Goal: Task Accomplishment & Management: Manage account settings

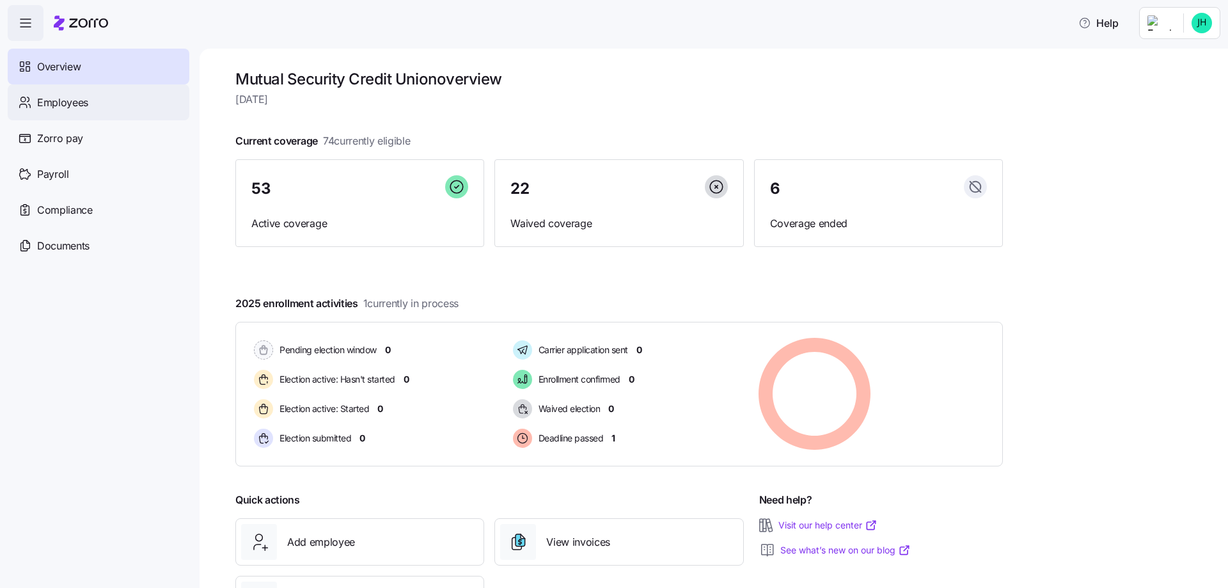
click at [52, 100] on span "Employees" at bounding box center [62, 103] width 51 height 16
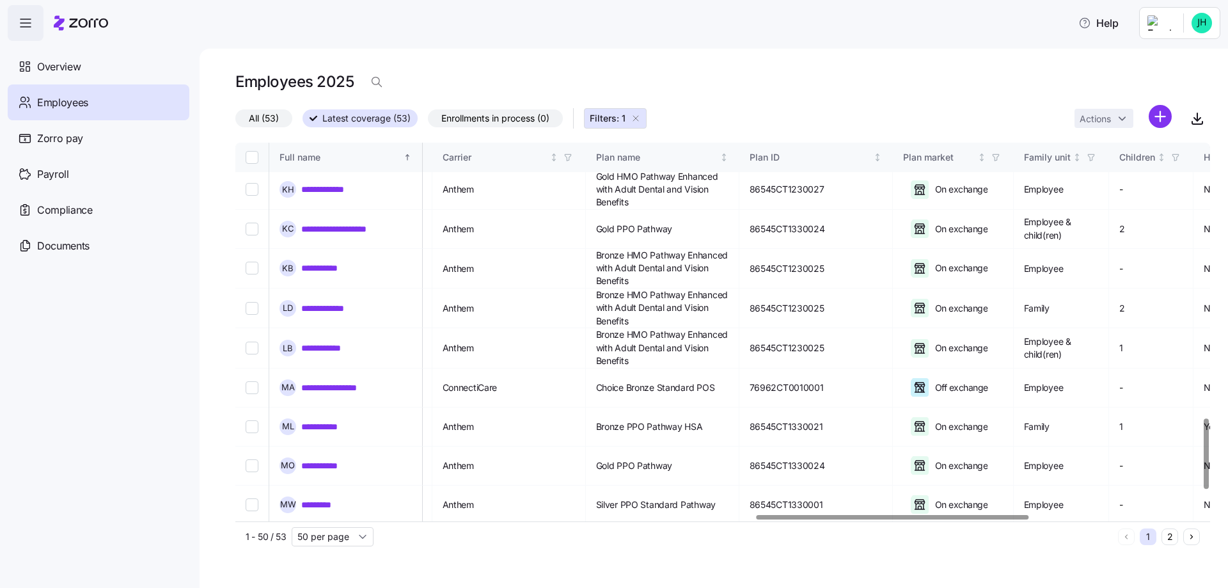
scroll to position [1480, 1875]
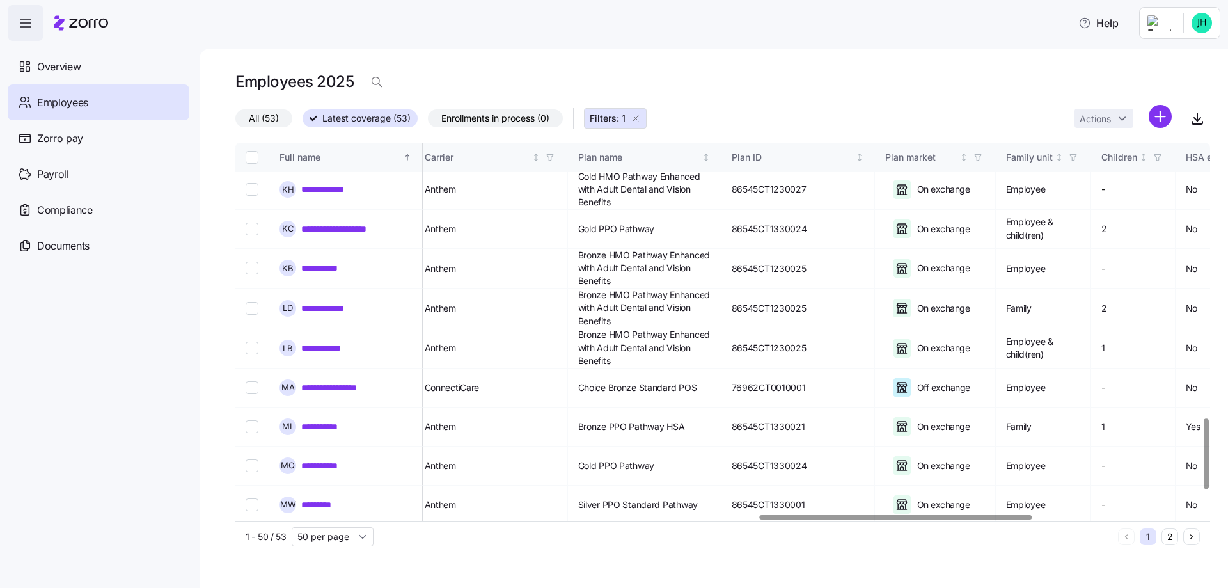
click at [949, 515] on div at bounding box center [896, 517] width 272 height 4
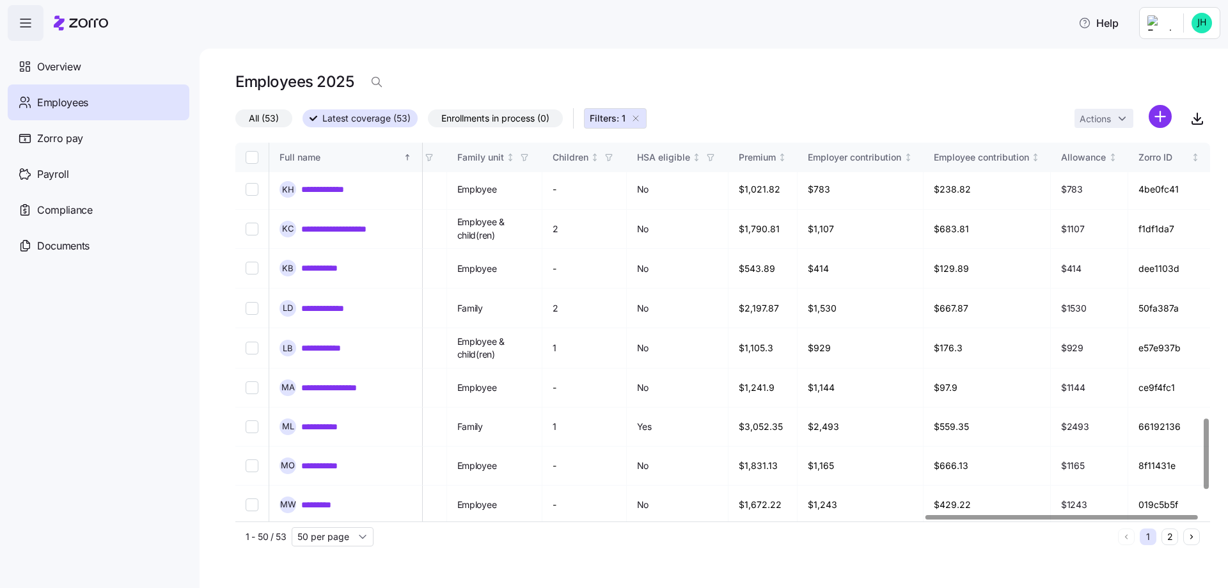
scroll to position [1480, 2484]
click at [1031, 515] on div at bounding box center [1066, 517] width 272 height 4
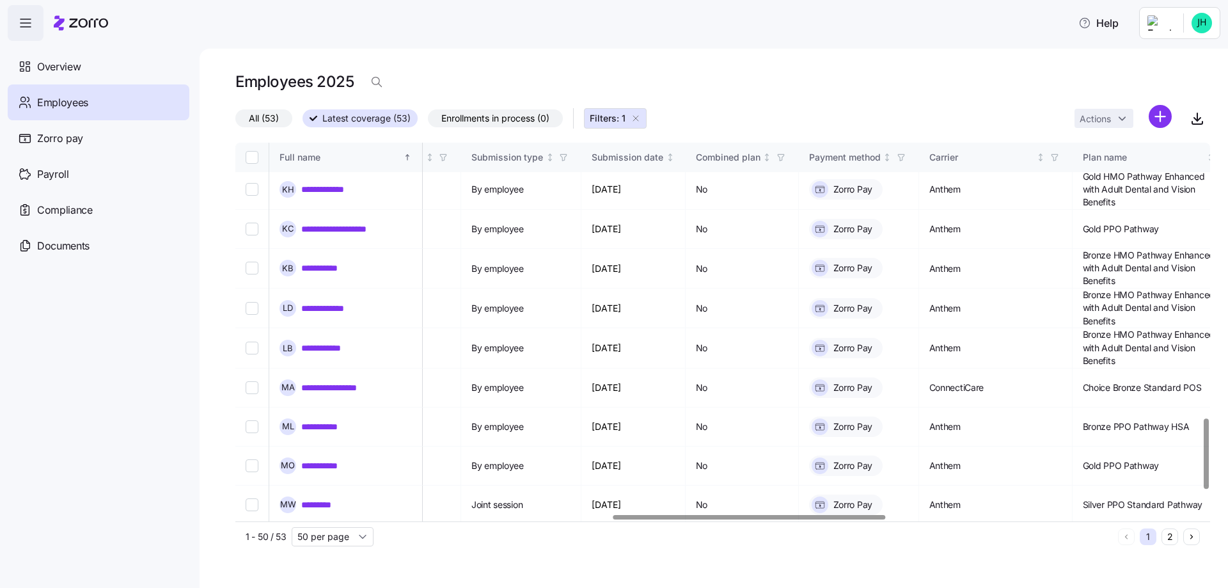
scroll to position [1480, 1349]
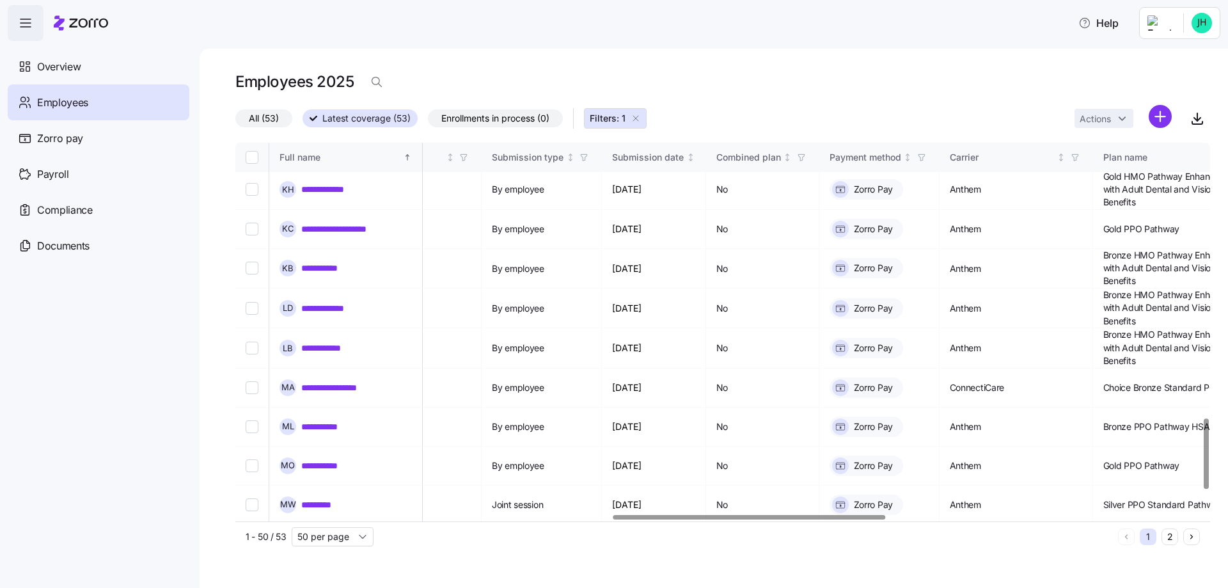
click at [746, 520] on div at bounding box center [750, 517] width 272 height 4
drag, startPoint x: 334, startPoint y: 242, endPoint x: 479, endPoint y: 283, distance: 150.1
click at [334, 381] on link "**********" at bounding box center [341, 387] width 81 height 13
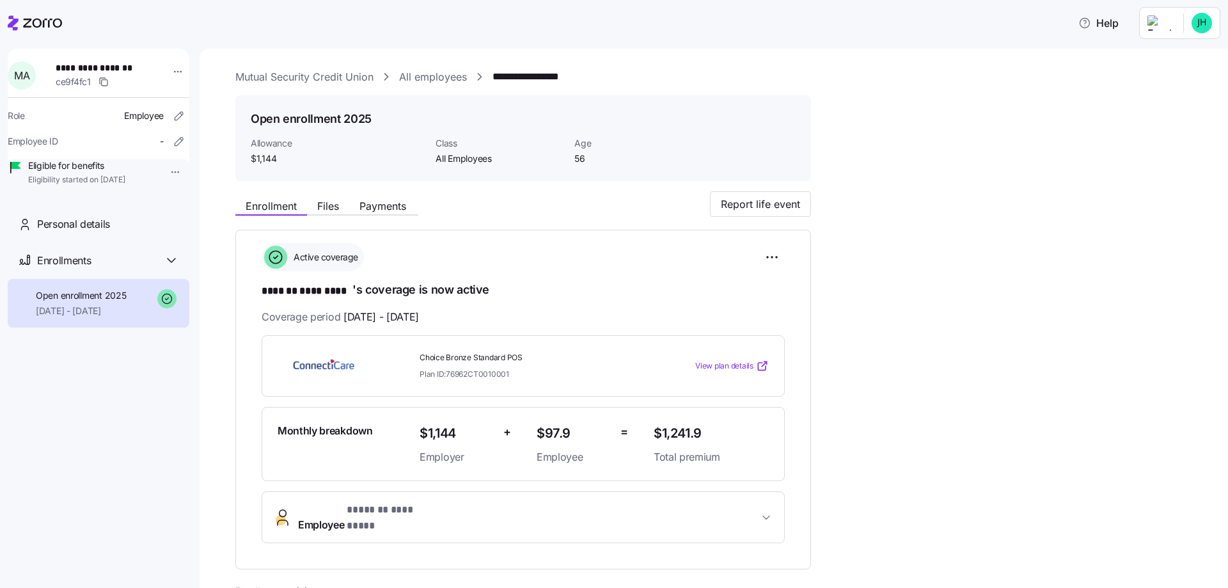
click at [735, 361] on span "View plan details" at bounding box center [724, 366] width 58 height 12
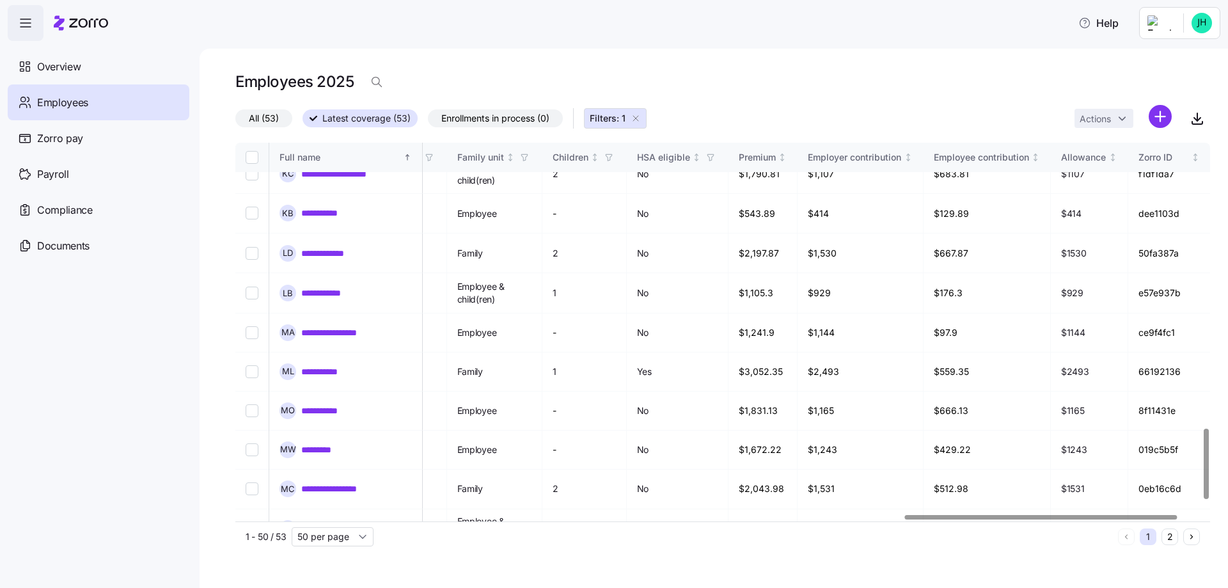
scroll to position [1536, 2484]
click at [1202, 518] on div at bounding box center [1066, 517] width 272 height 4
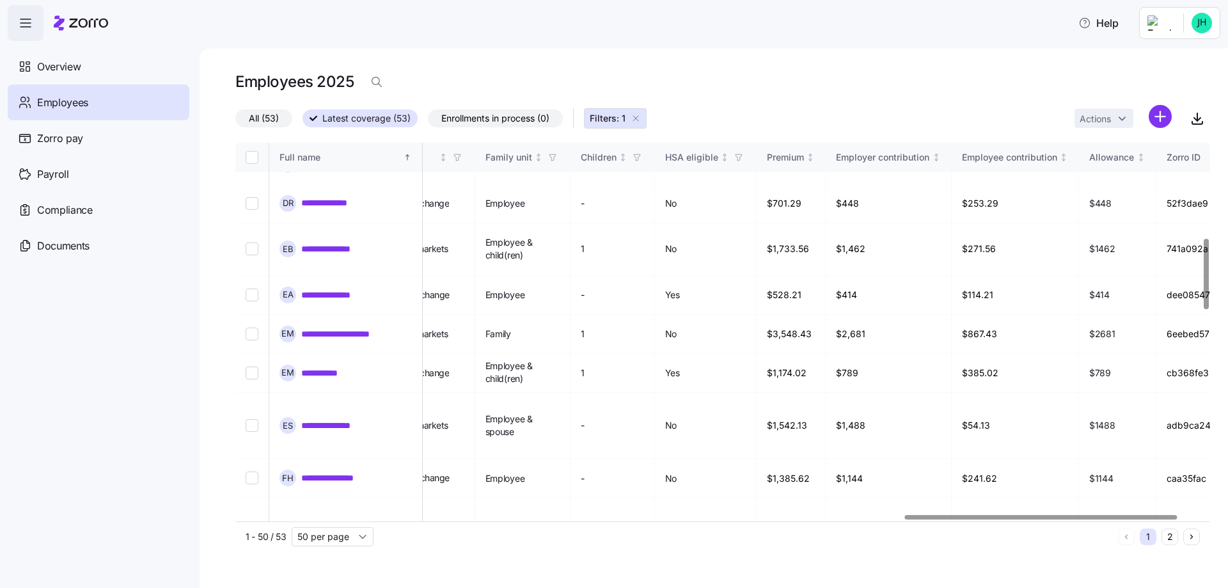
scroll to position [512, 2397]
click at [1015, 516] on div at bounding box center [1042, 517] width 272 height 4
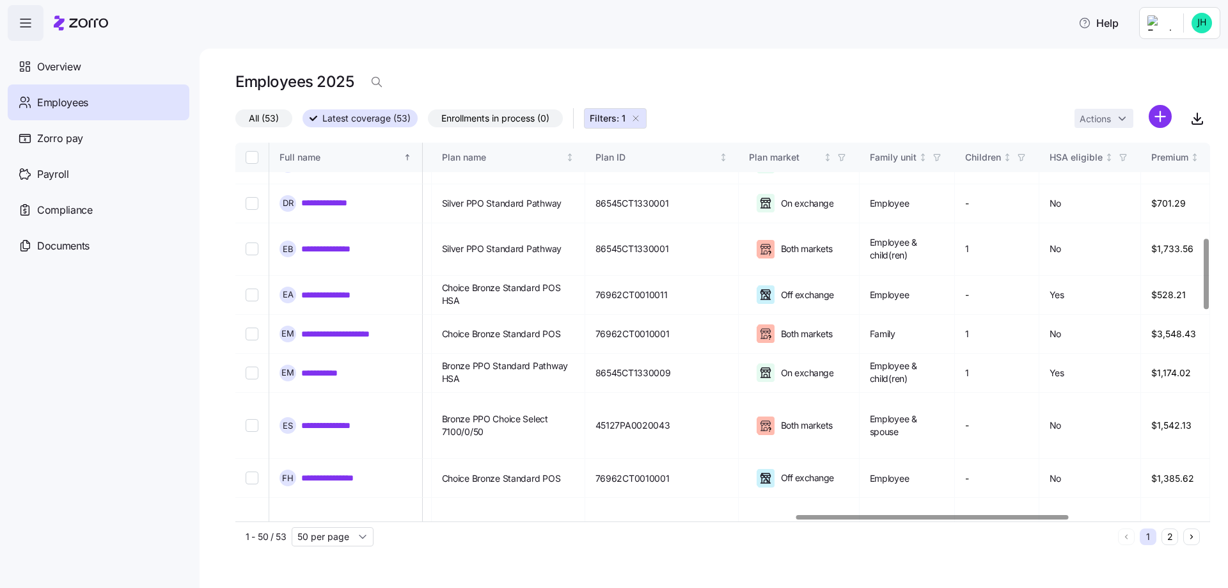
scroll to position [512, 2017]
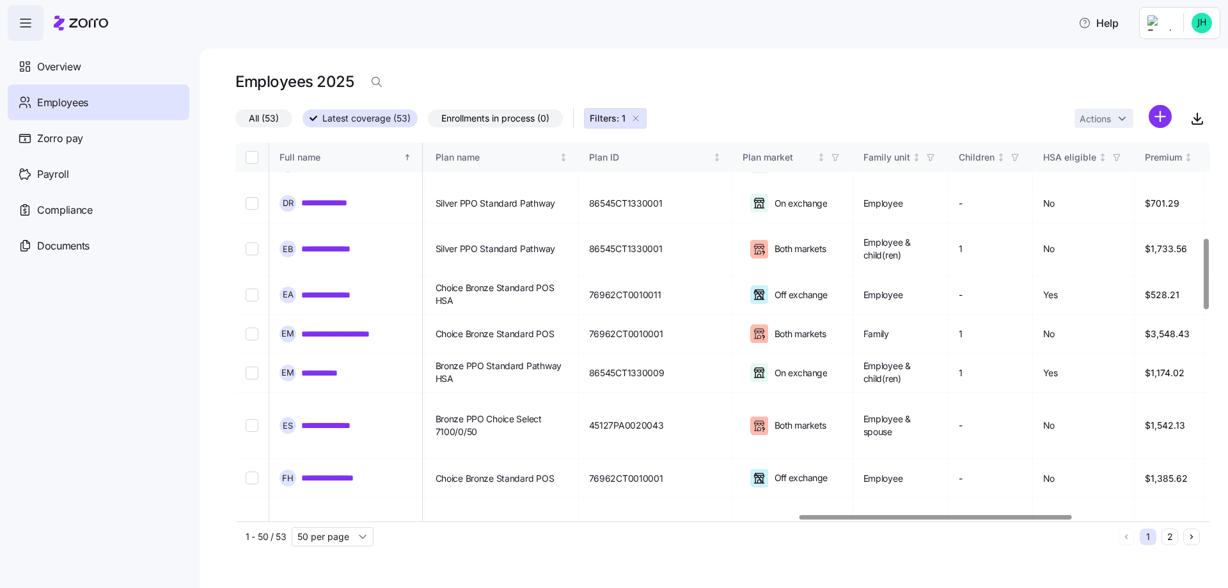
click at [833, 516] on div at bounding box center [936, 517] width 272 height 4
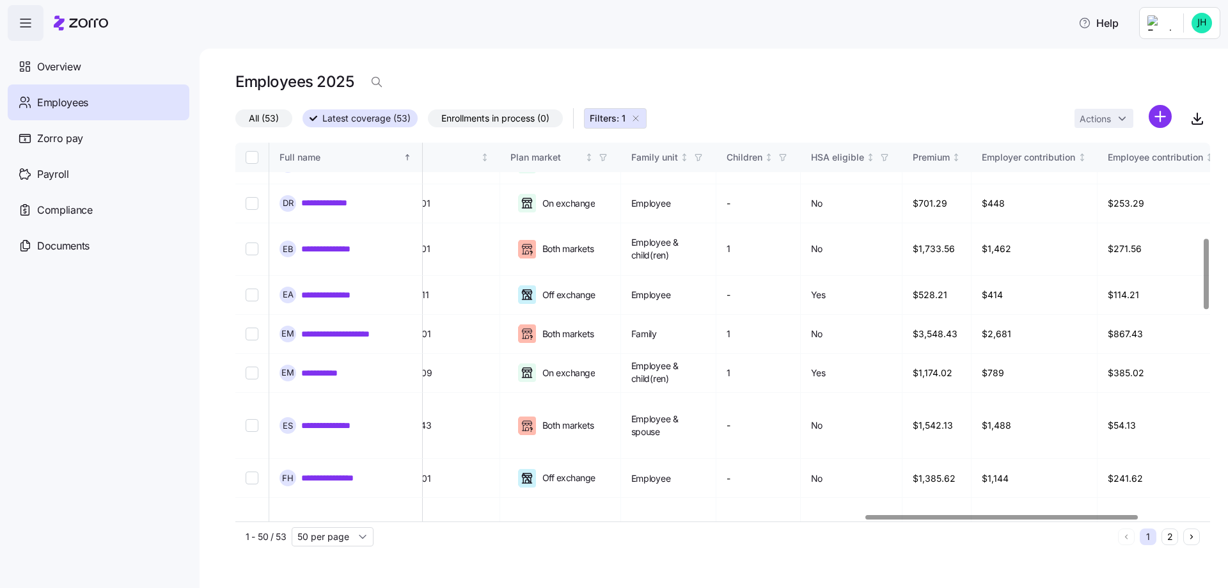
scroll to position [512, 2255]
click at [1086, 515] on div at bounding box center [1002, 517] width 272 height 4
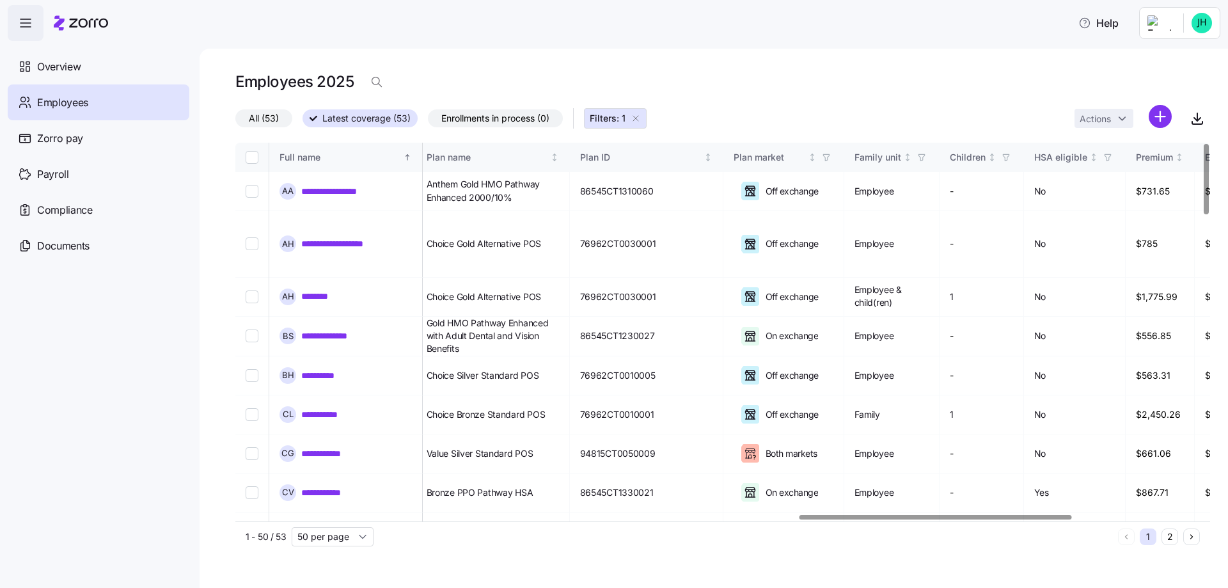
scroll to position [0, 2049]
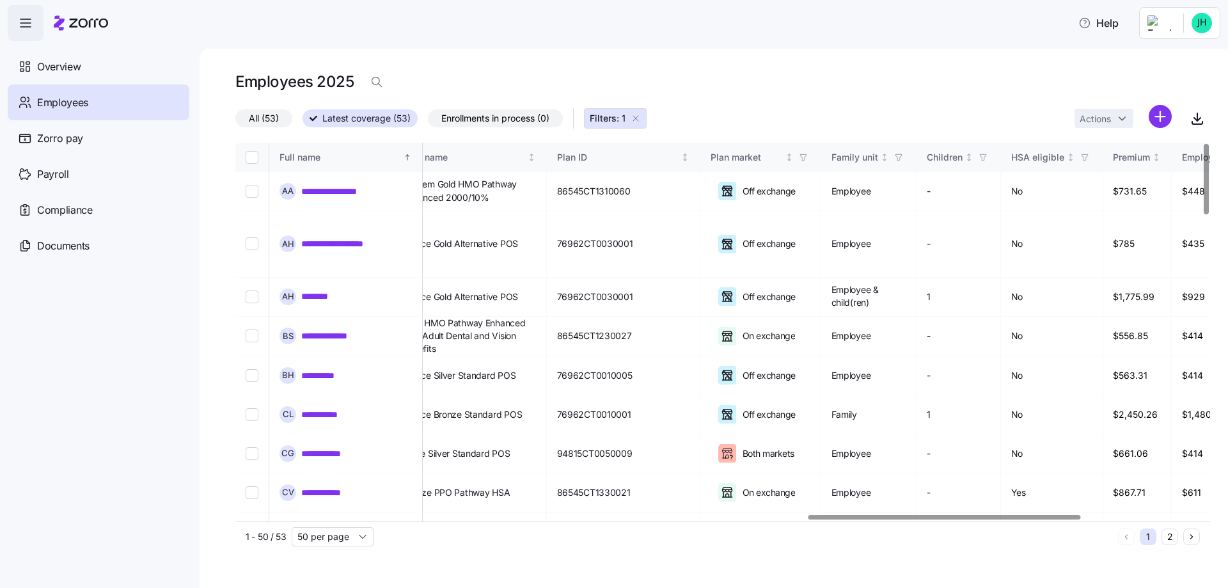
click at [911, 518] on div at bounding box center [945, 517] width 272 height 4
drag, startPoint x: 795, startPoint y: 543, endPoint x: 910, endPoint y: 529, distance: 116.7
click at [797, 543] on div "1 - 50 / 53 50 per page" at bounding box center [680, 536] width 868 height 19
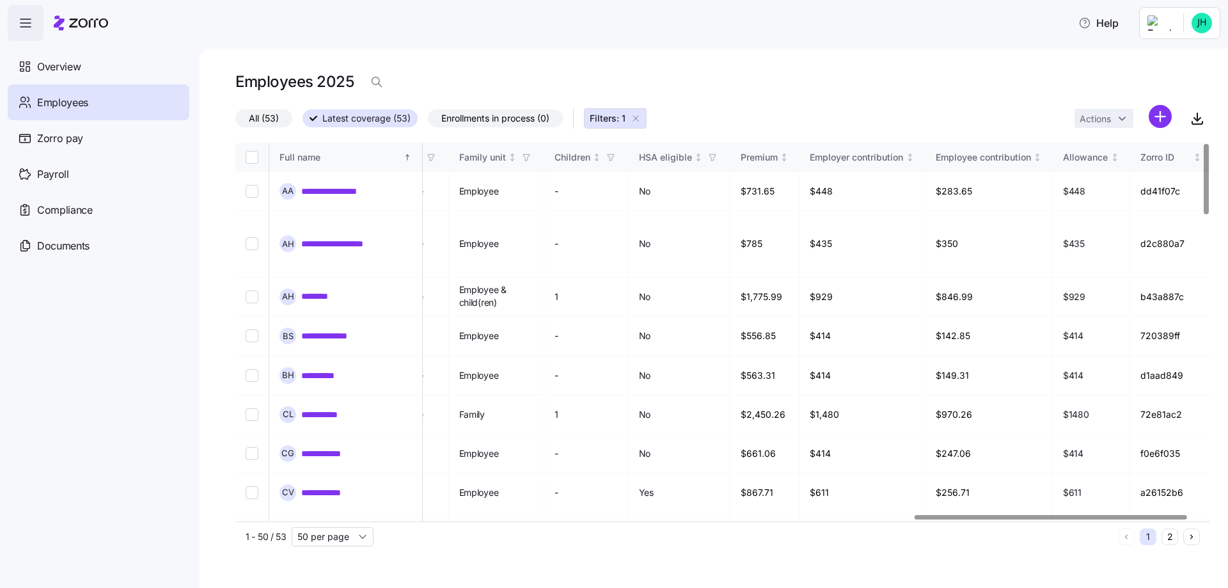
scroll to position [0, 2431]
click at [999, 515] on div at bounding box center [1051, 517] width 272 height 4
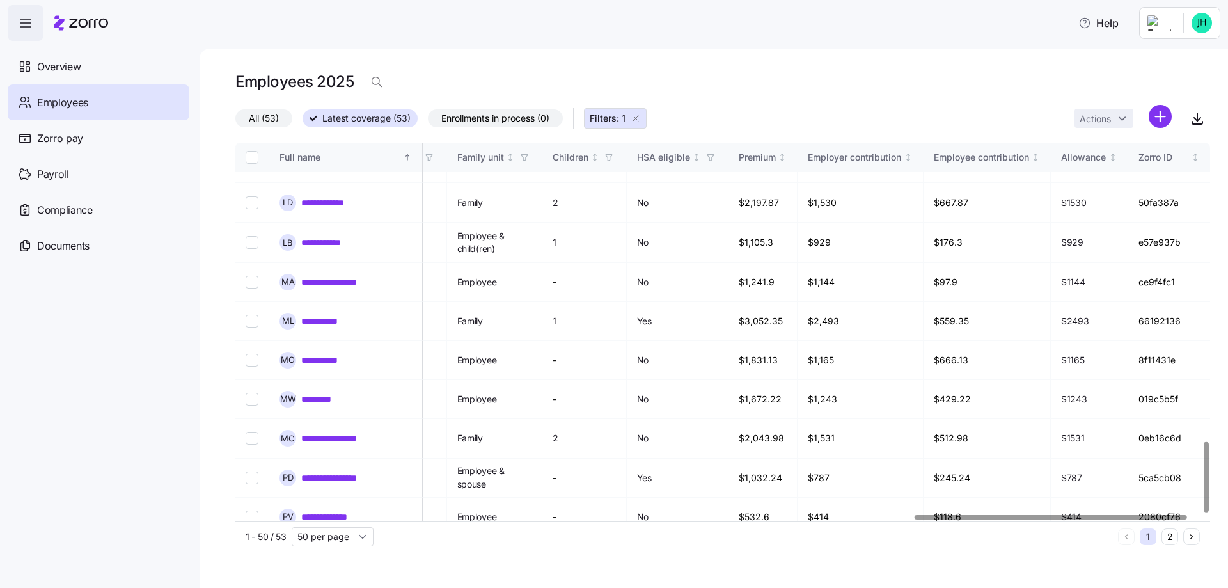
scroll to position [1608, 2431]
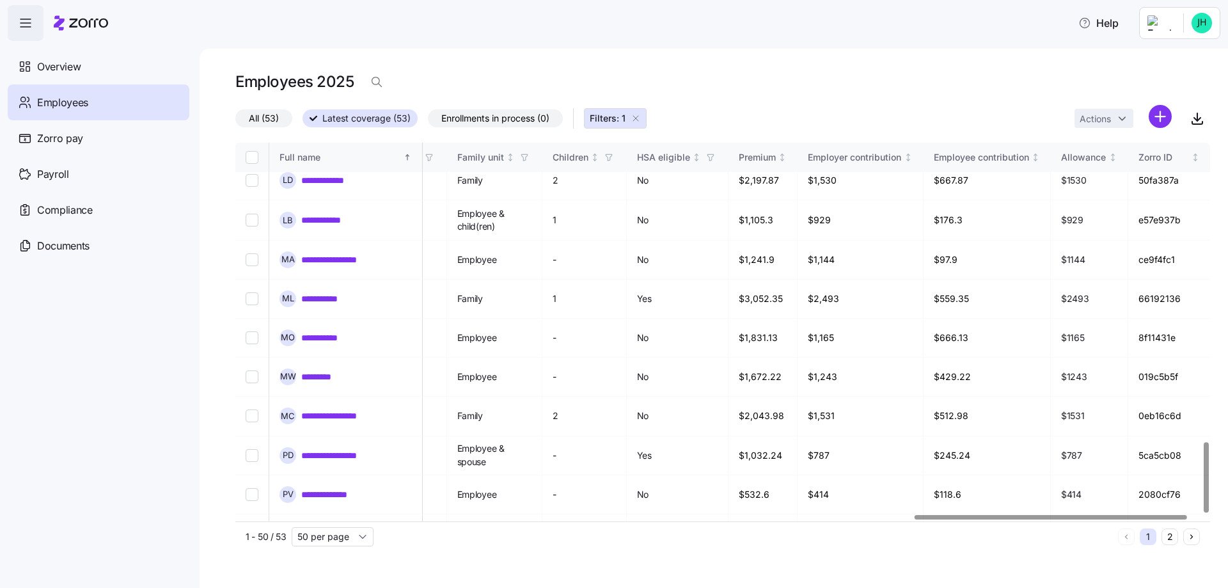
click at [1168, 540] on button "2" at bounding box center [1170, 536] width 17 height 17
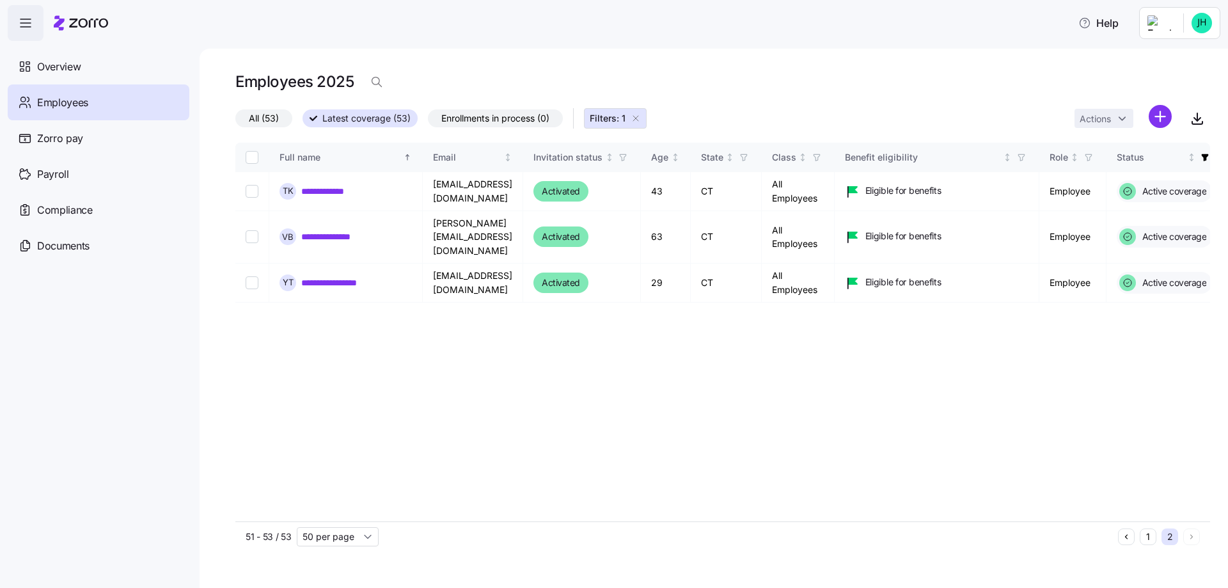
click at [1150, 536] on button "1" at bounding box center [1148, 536] width 17 height 17
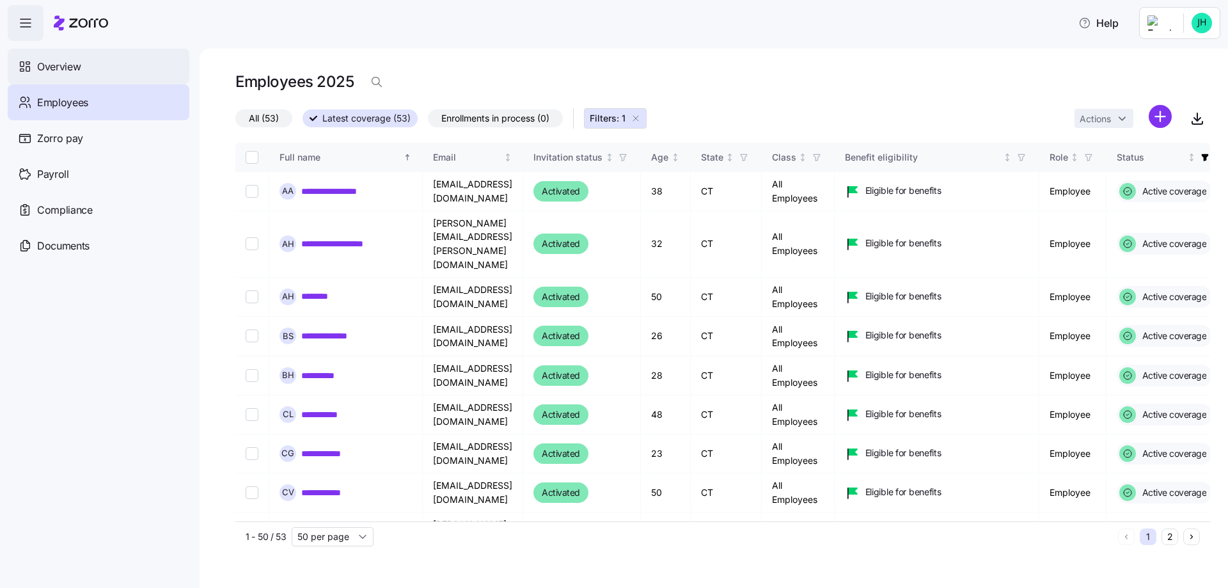
click at [81, 55] on div "Overview" at bounding box center [99, 67] width 182 height 36
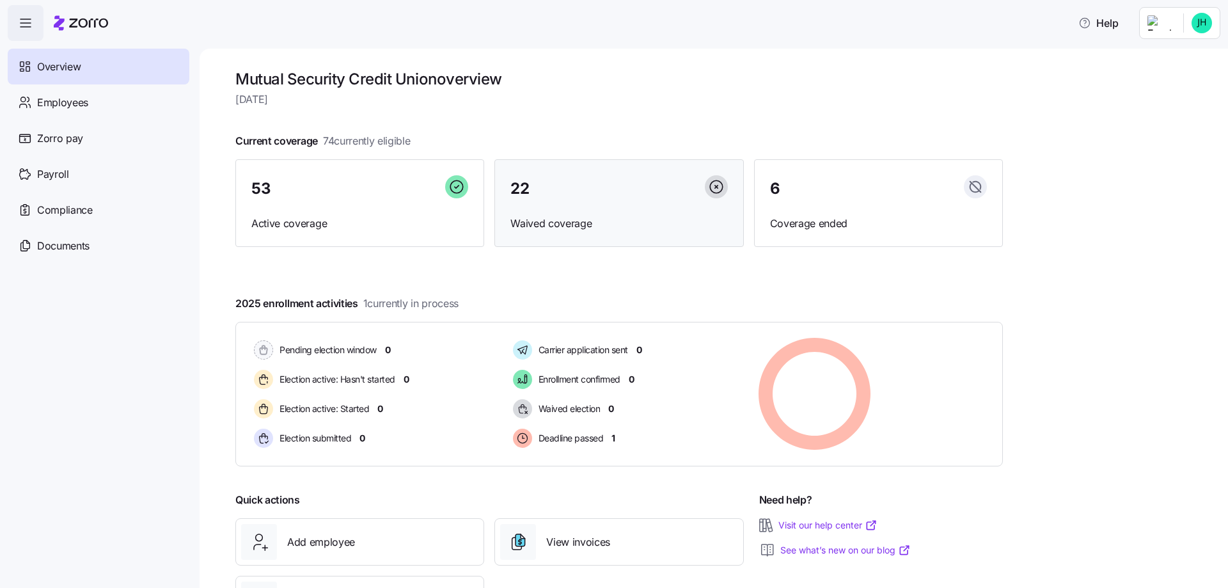
click at [672, 210] on div "22 Waived coverage" at bounding box center [619, 203] width 249 height 88
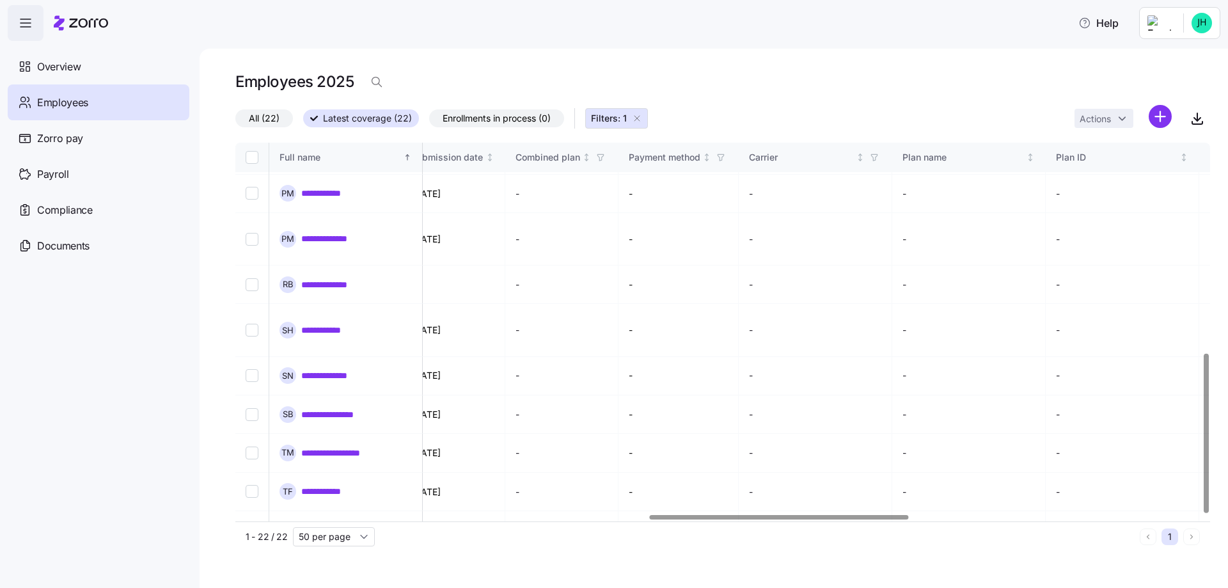
scroll to position [500, 1557]
click at [756, 520] on div at bounding box center [779, 517] width 258 height 4
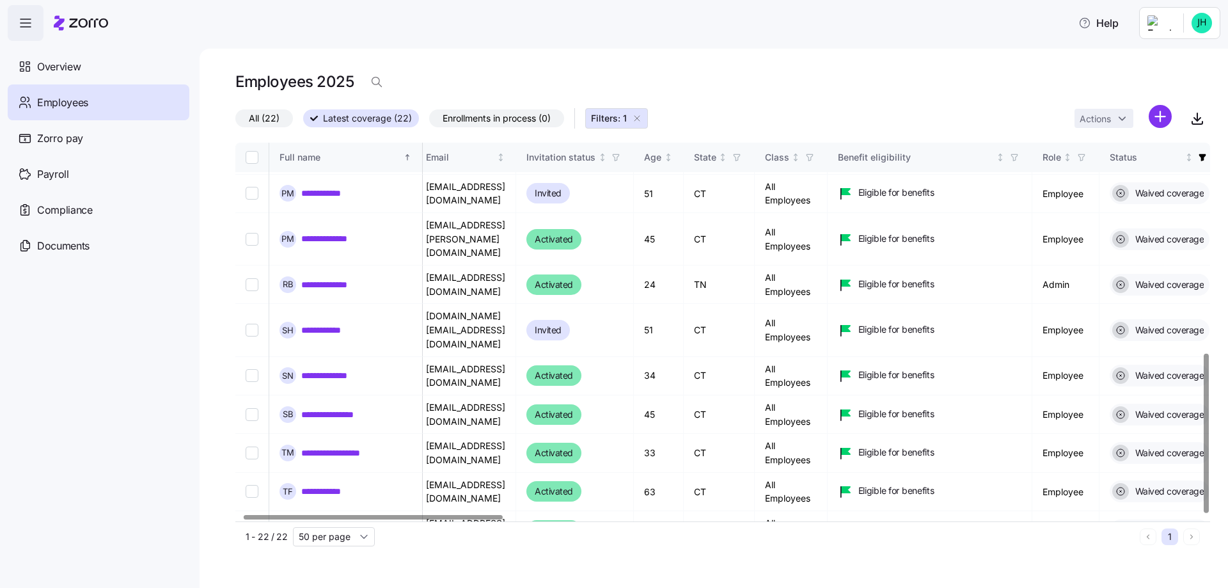
scroll to position [500, 0]
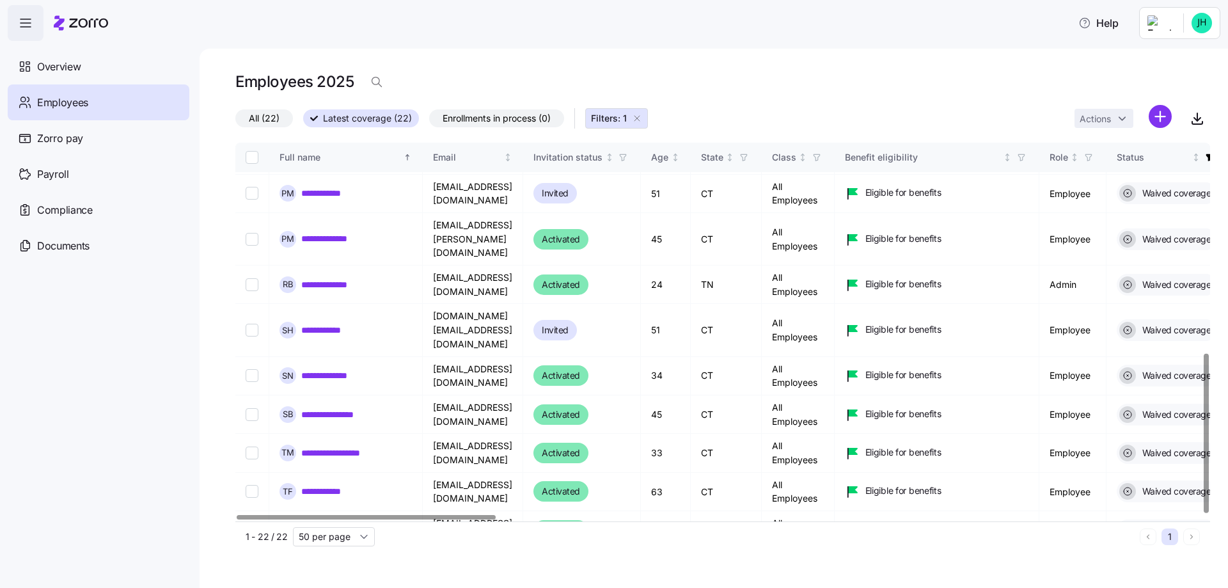
click at [237, 520] on div at bounding box center [366, 517] width 258 height 4
